Goal: Task Accomplishment & Management: Complete application form

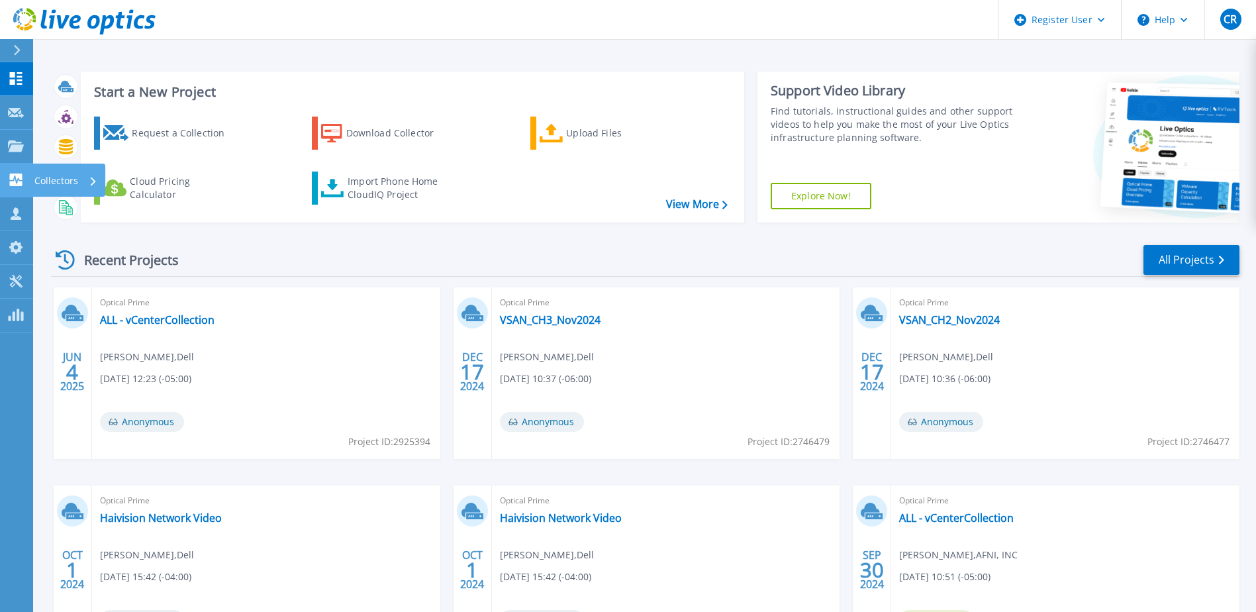
click at [28, 179] on link "Collectors Collectors" at bounding box center [16, 181] width 33 height 34
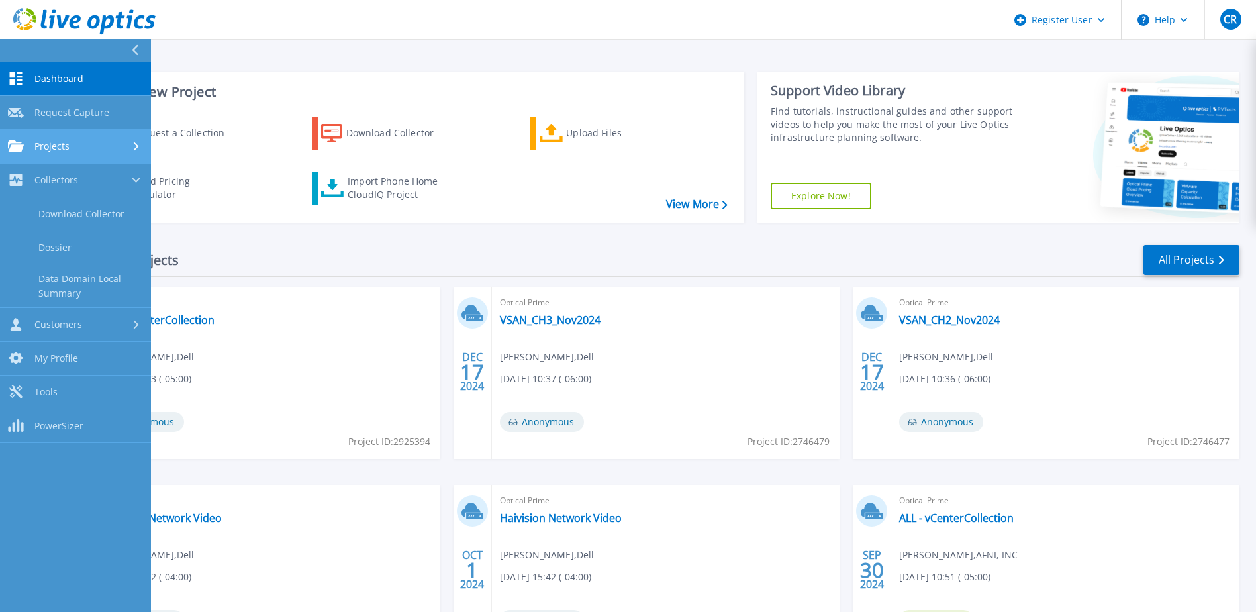
click at [120, 148] on div "Projects" at bounding box center [75, 146] width 135 height 12
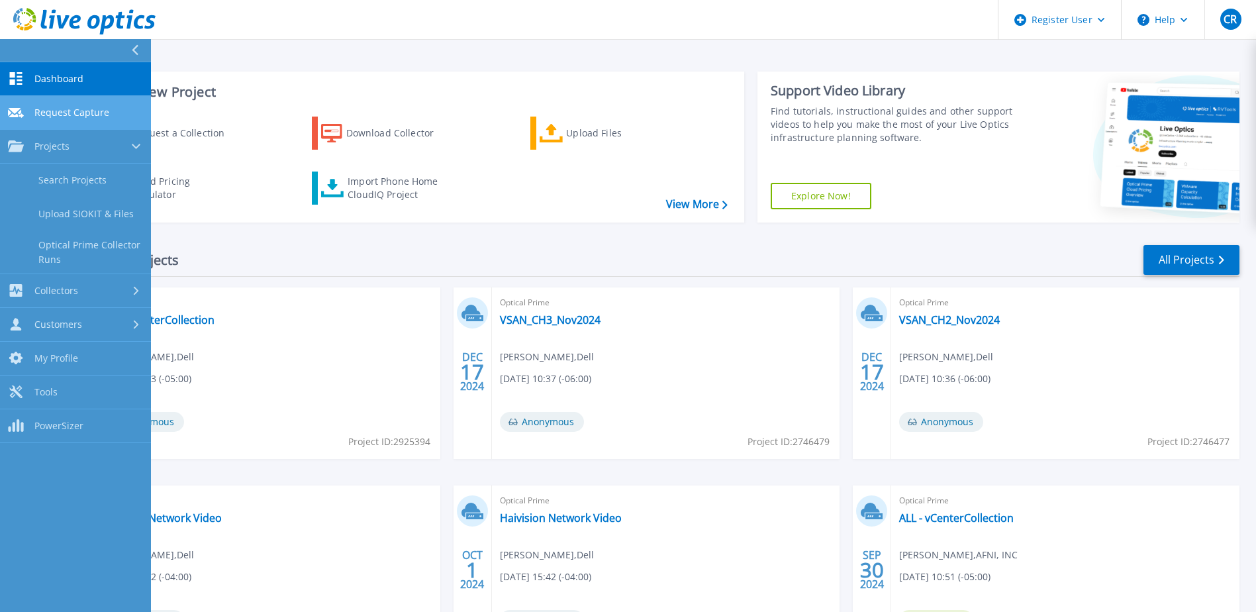
click at [94, 99] on link "Request Capture Request Capture" at bounding box center [75, 113] width 151 height 34
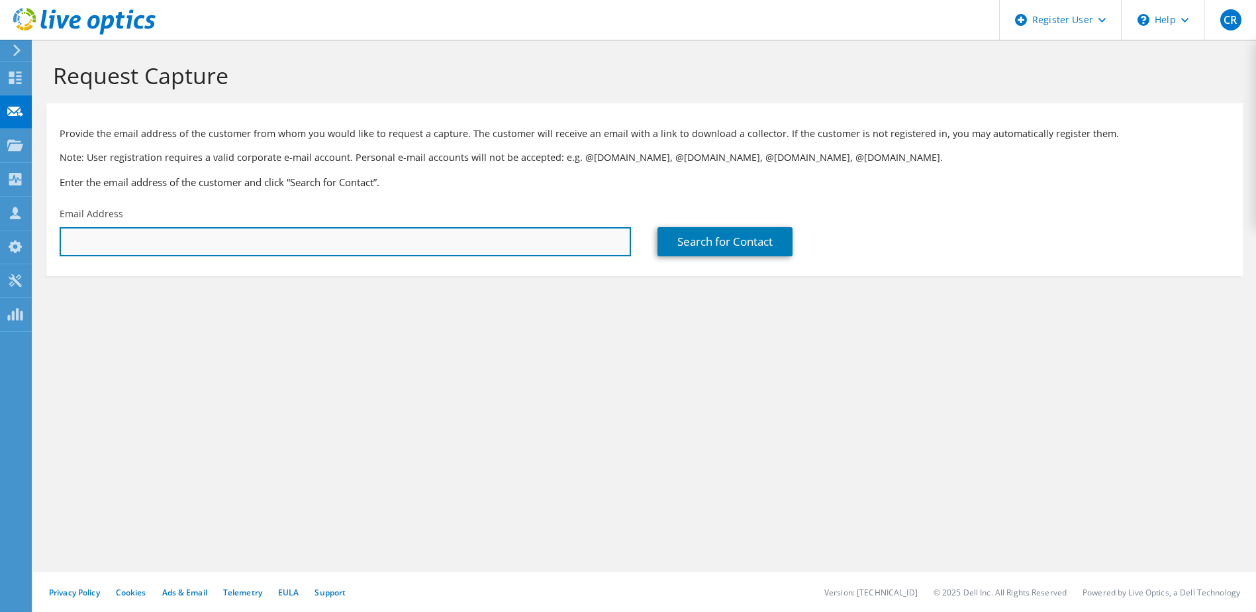
click at [261, 240] on input "text" at bounding box center [346, 241] width 572 height 29
paste input "[EMAIL_ADDRESS][DOMAIN_NAME]"
click at [170, 245] on input "[EMAIL_ADDRESS][DOMAIN_NAME]" at bounding box center [346, 241] width 572 height 29
type input "[EMAIL_ADDRESS][DOMAIN_NAME]"
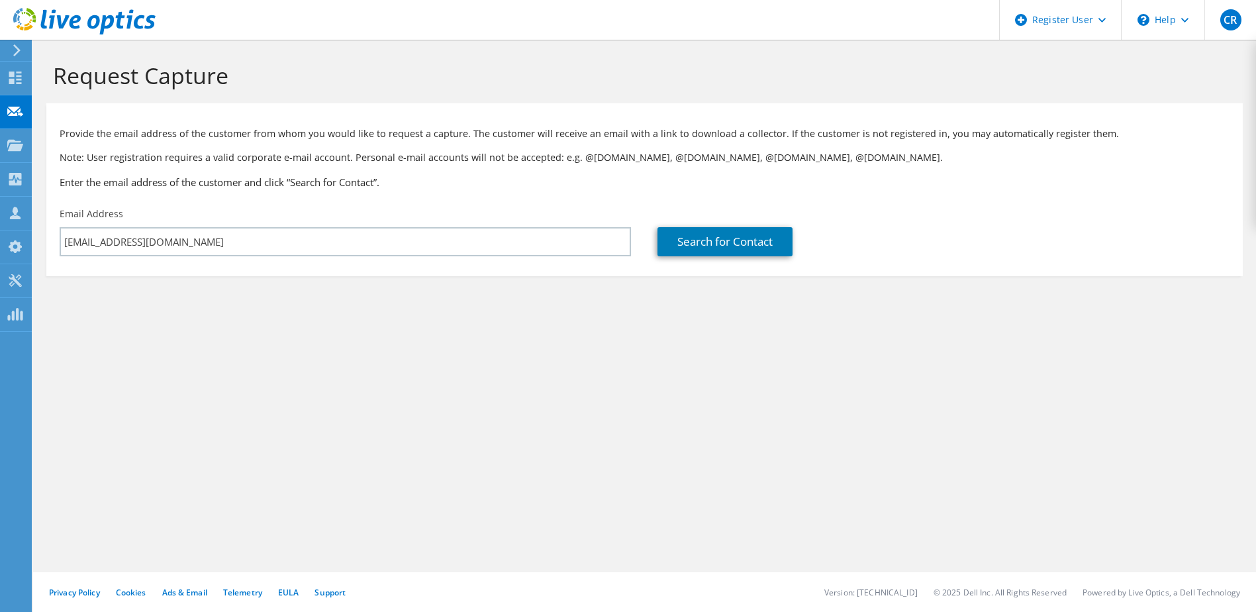
click at [801, 252] on div "Search for Contact" at bounding box center [944, 241] width 572 height 29
click at [780, 246] on link "Search for Contact" at bounding box center [725, 241] width 135 height 29
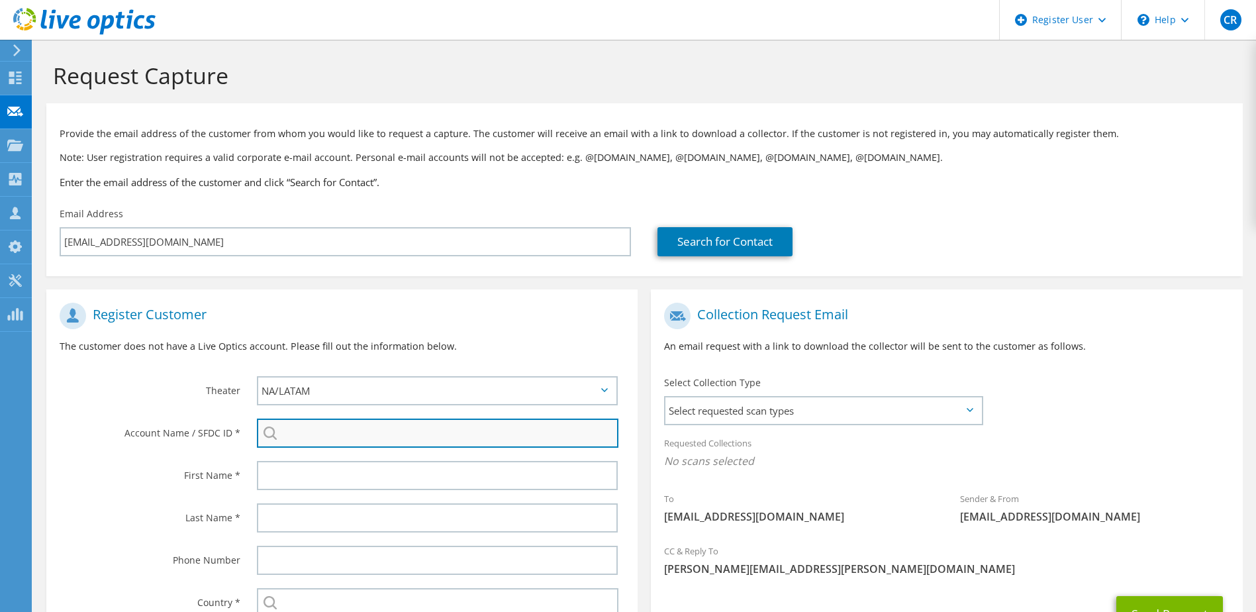
click at [323, 442] on input "search" at bounding box center [438, 433] width 362 height 29
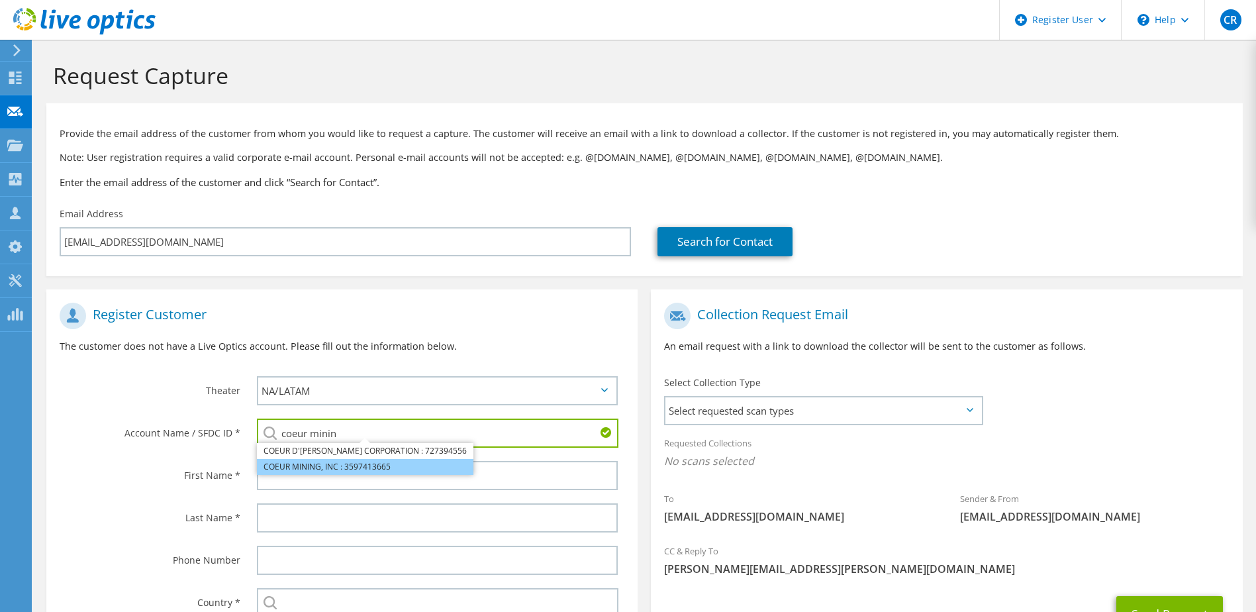
click at [356, 464] on li "COEUR MINING, INC : 3597413665" at bounding box center [365, 467] width 217 height 16
type input "COEUR MINING, INC : 3597413665"
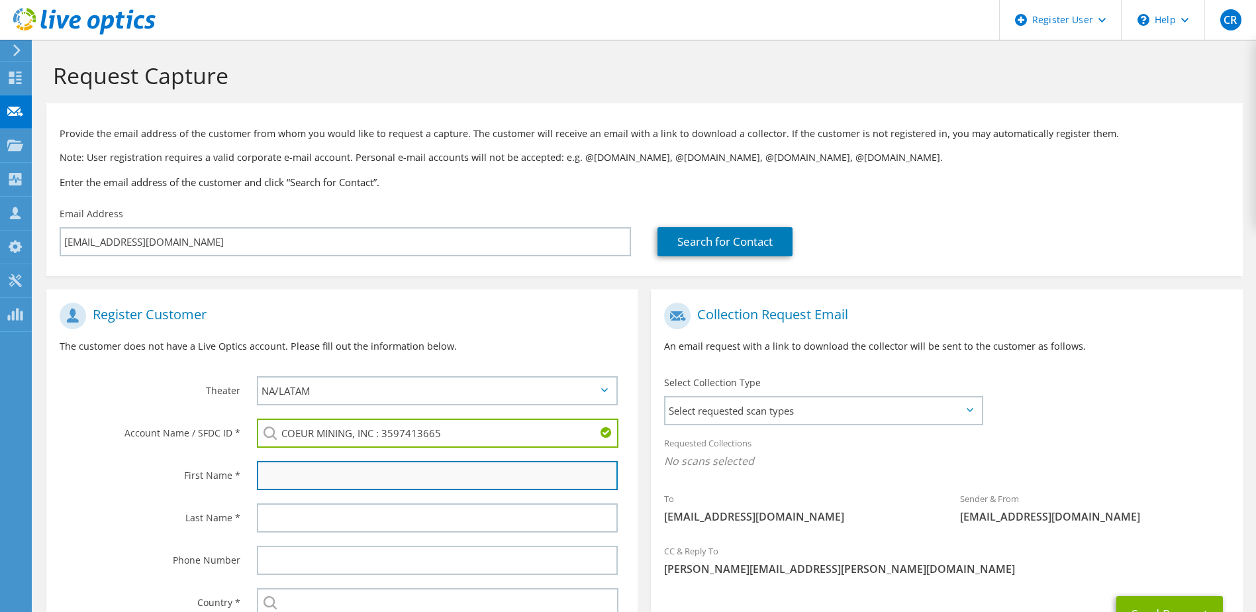
drag, startPoint x: 356, startPoint y: 464, endPoint x: 346, endPoint y: 481, distance: 20.2
click at [346, 481] on input "text" at bounding box center [438, 475] width 362 height 29
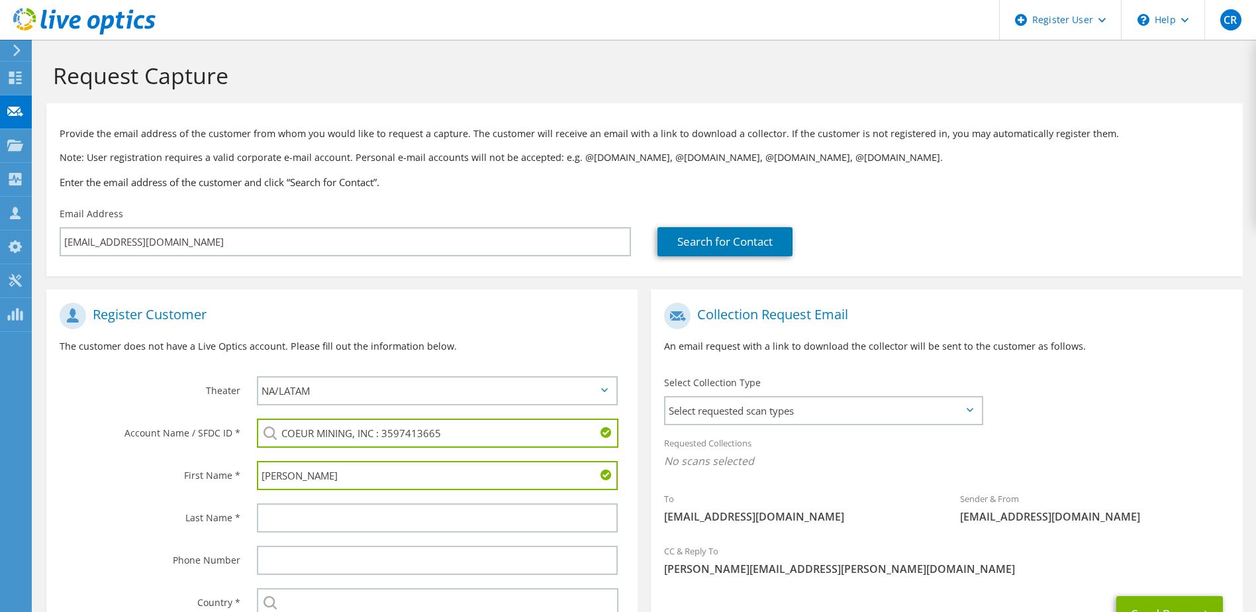
type input "[PERSON_NAME]"
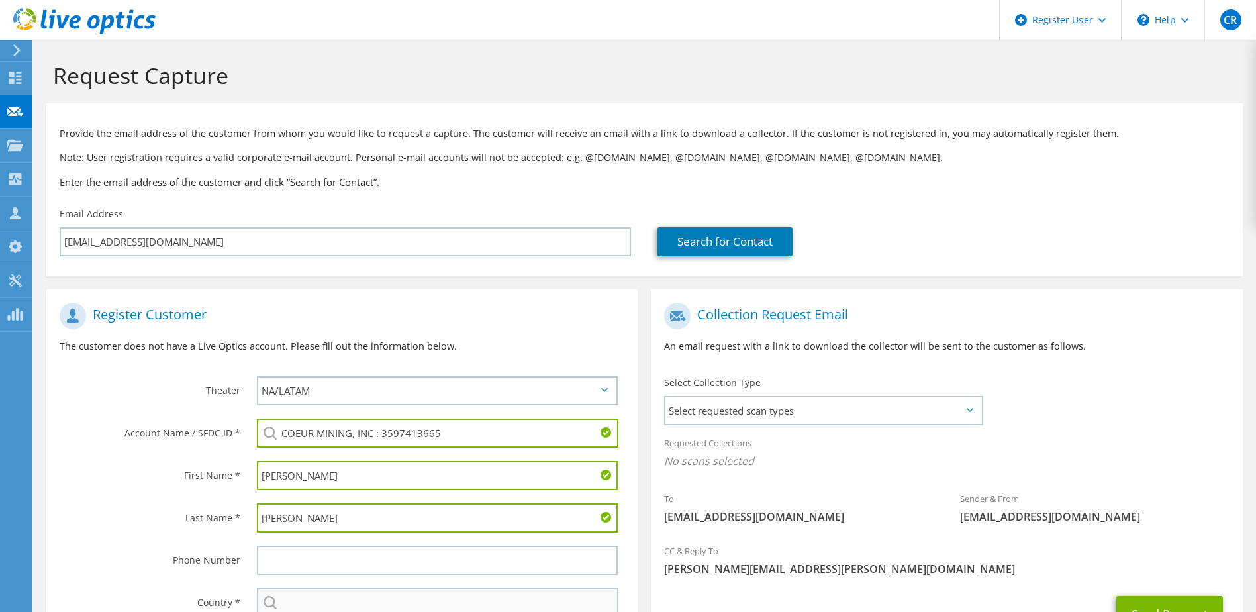
type input "[PERSON_NAME]"
click at [288, 594] on input "text" at bounding box center [438, 602] width 362 height 29
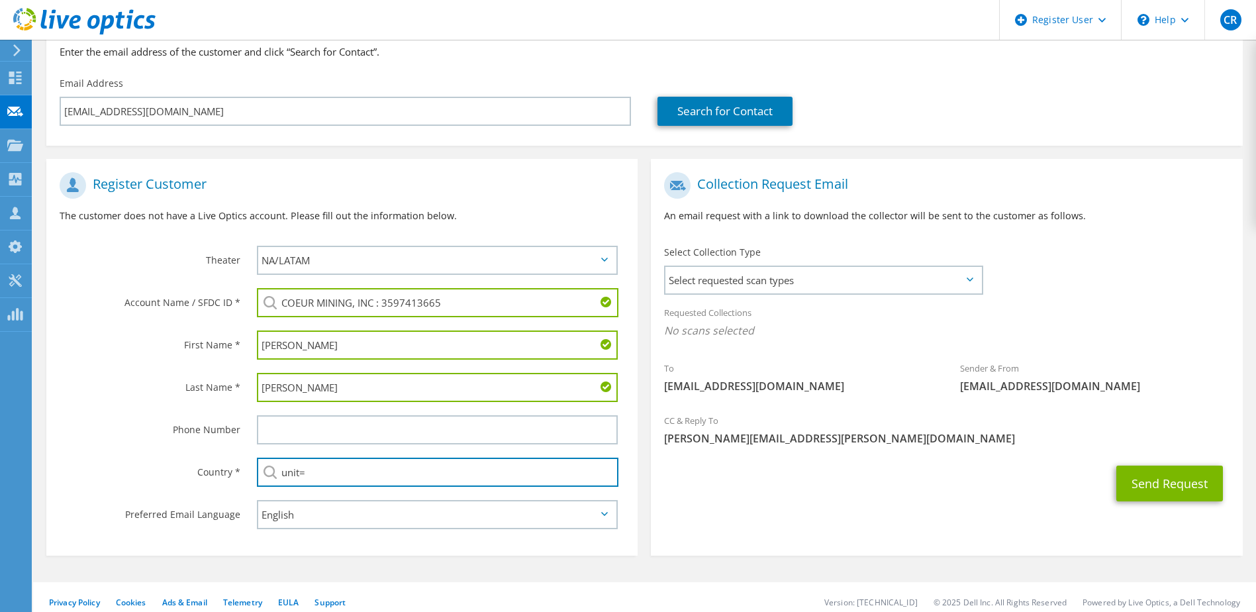
scroll to position [132, 0]
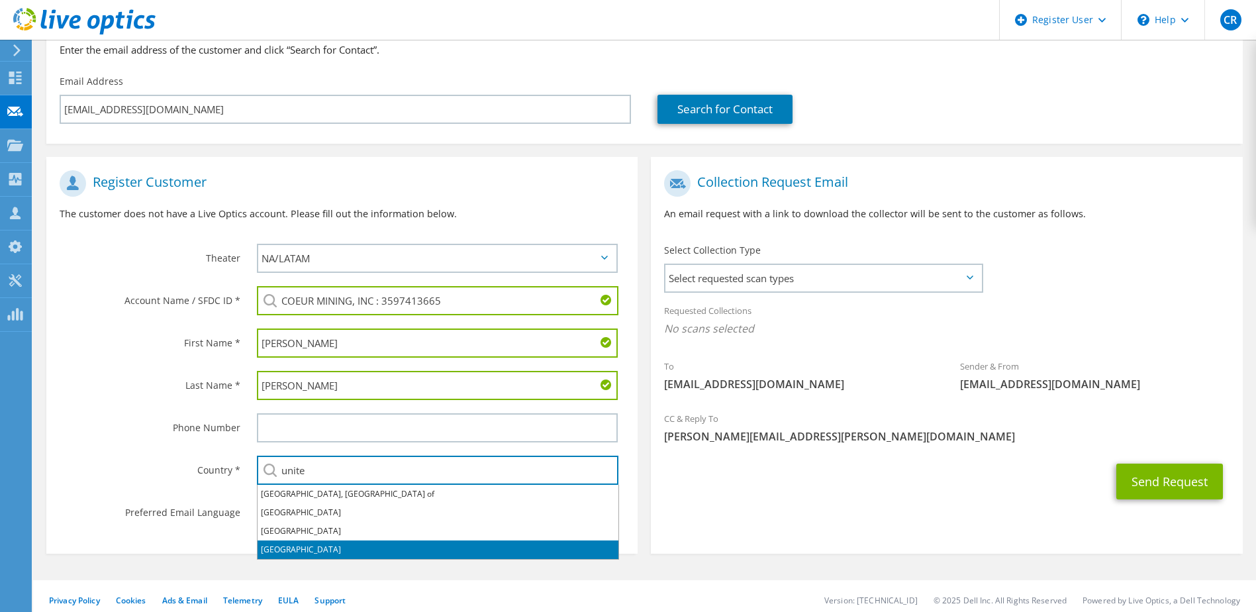
drag, startPoint x: 334, startPoint y: 552, endPoint x: 176, endPoint y: 442, distance: 192.2
click at [334, 552] on li "[GEOGRAPHIC_DATA]" at bounding box center [438, 549] width 361 height 19
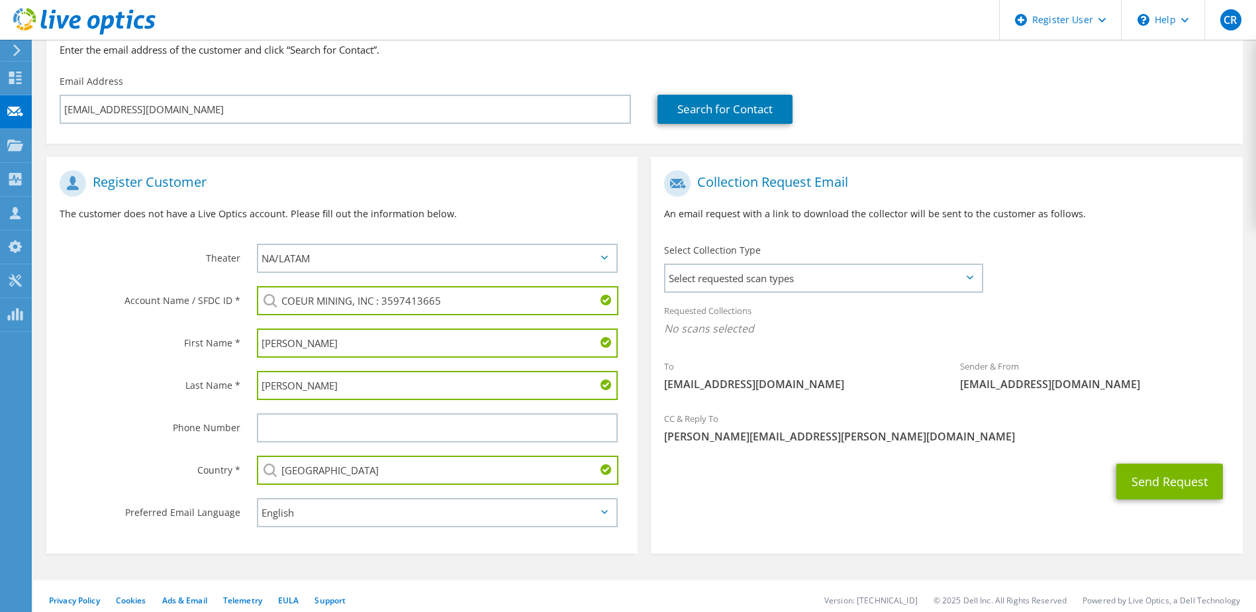
type input "[GEOGRAPHIC_DATA]"
click at [146, 399] on div "Last Name *" at bounding box center [144, 384] width 197 height 41
click at [868, 277] on span "Select requested scan types" at bounding box center [823, 278] width 315 height 26
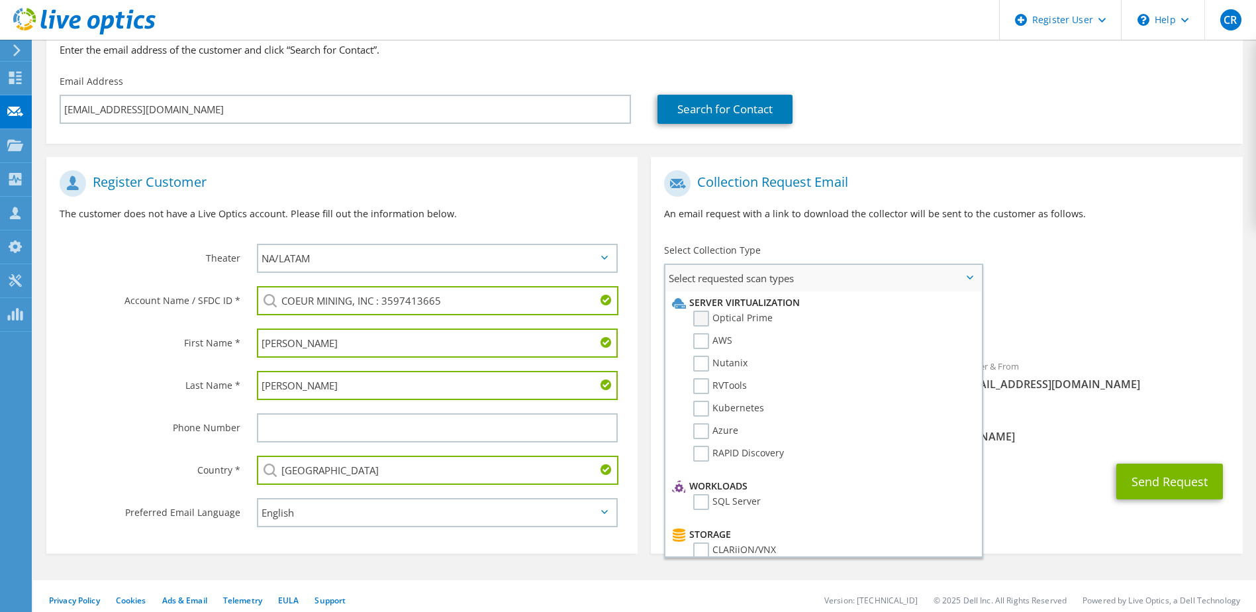
click at [694, 317] on label "Optical Prime" at bounding box center [732, 319] width 79 height 16
click at [0, 0] on input "Optical Prime" at bounding box center [0, 0] width 0 height 0
click at [1125, 294] on div "To [EMAIL_ADDRESS][DOMAIN_NAME] Sender & From [EMAIL_ADDRESS][DOMAIN_NAME]" at bounding box center [946, 286] width 591 height 245
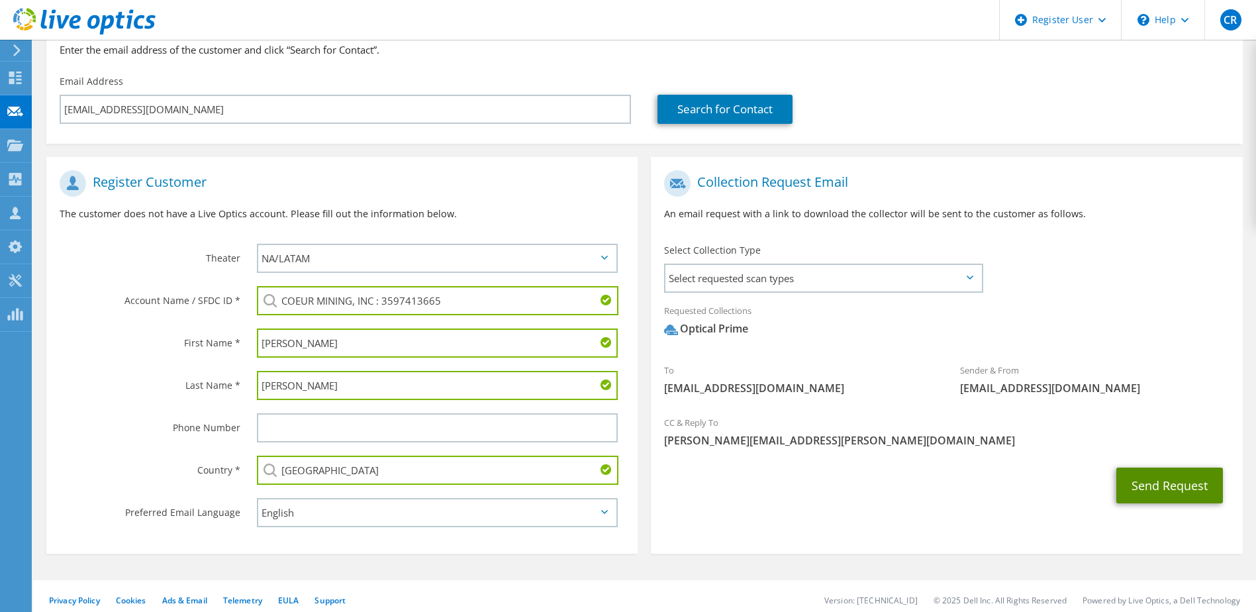
click at [1160, 479] on button "Send Request" at bounding box center [1170, 486] width 107 height 36
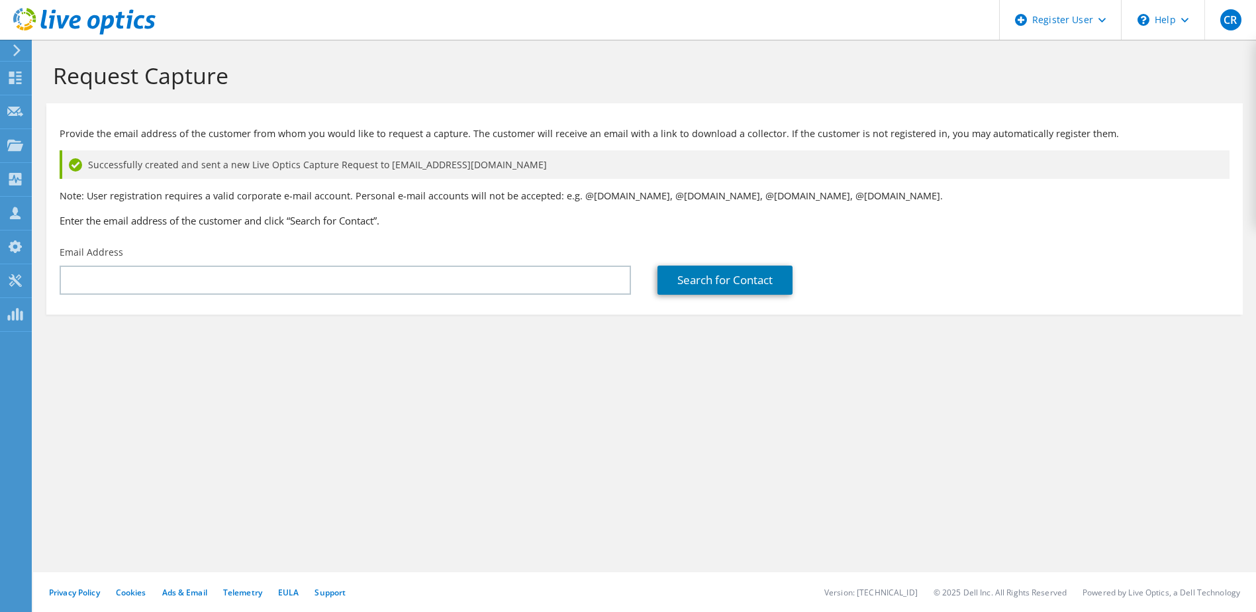
click at [50, 342] on section "Request Capture Provide the email address of the customer from whom you would l…" at bounding box center [644, 210] width 1223 height 341
